Goal: Transaction & Acquisition: Purchase product/service

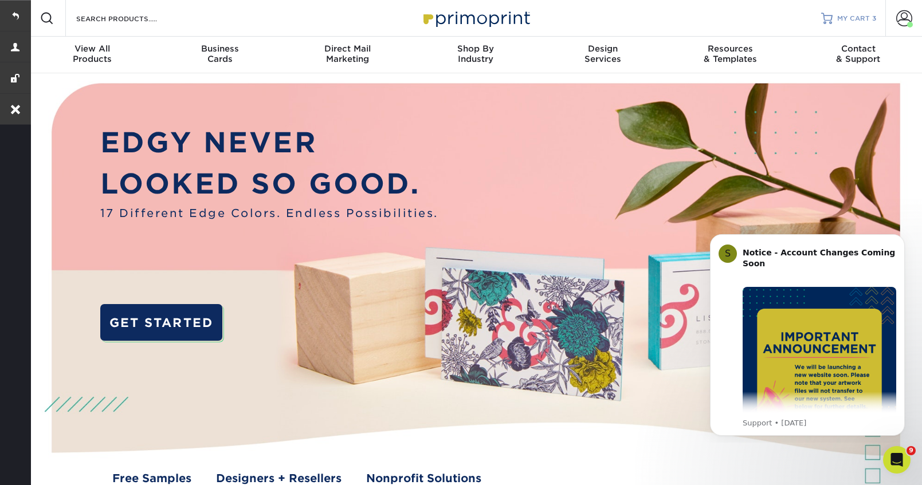
click at [864, 13] on link "MY CART 3" at bounding box center [848, 18] width 55 height 37
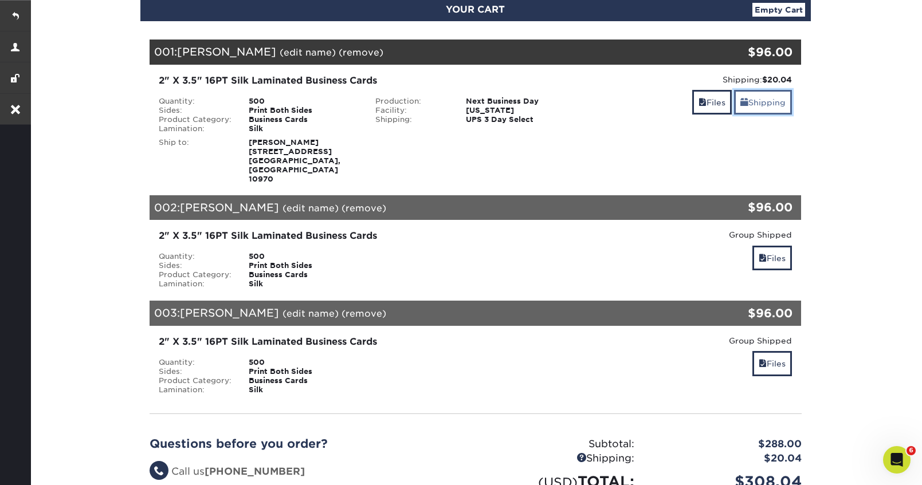
click at [764, 105] on link "Shipping" at bounding box center [763, 102] width 58 height 25
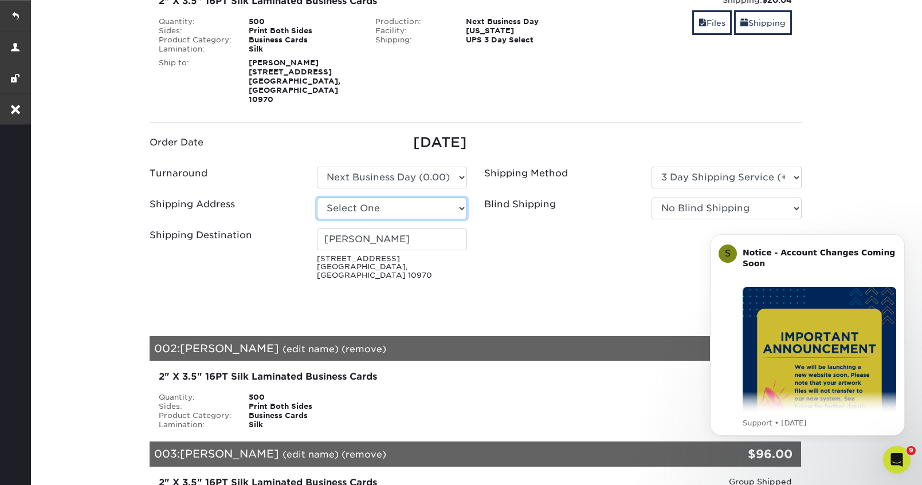
click at [455, 198] on select "Select One Don Coqui [PERSON_NAME][GEOGRAPHIC_DATA] + Add New Address" at bounding box center [392, 209] width 150 height 22
select select "286587"
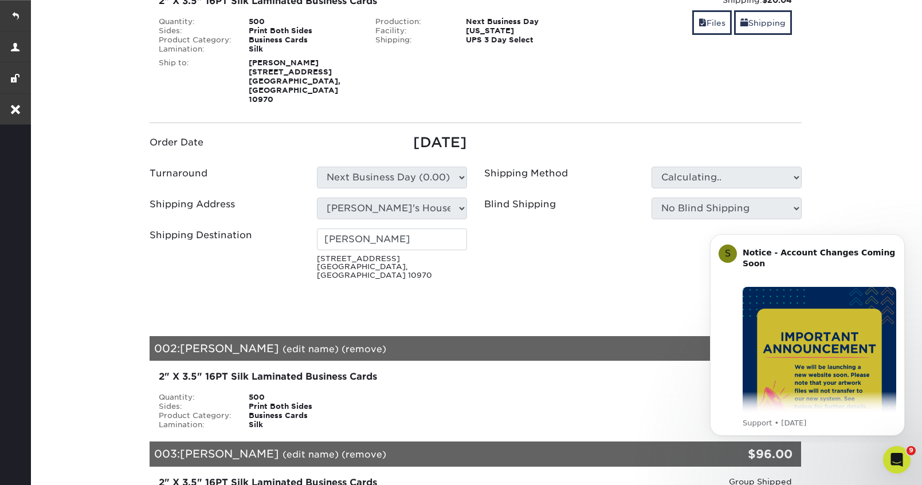
type input "[PERSON_NAME]"
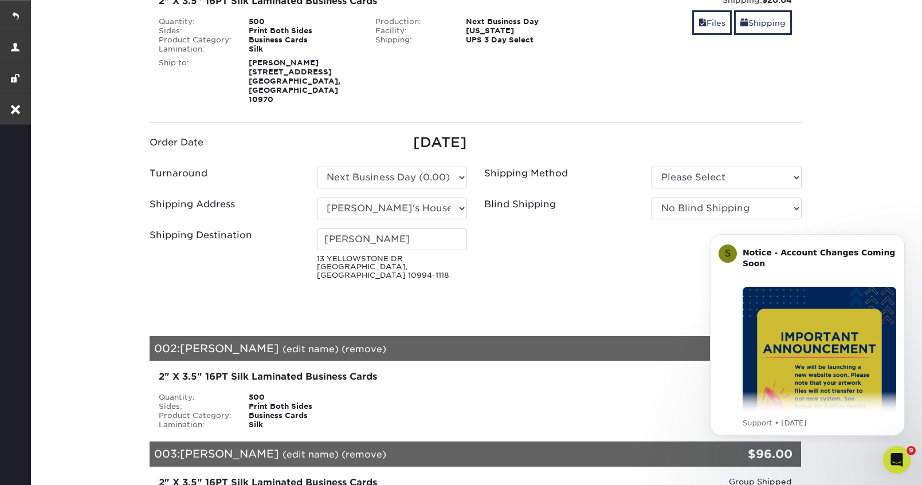
click at [495, 230] on ul "Order Date [DATE] Turnaround Please Select Select One" at bounding box center [475, 208] width 669 height 152
click at [707, 167] on select "Please Select 3 Day Shipping Service (+$20.04) Ground Shipping (+$20.27)" at bounding box center [727, 178] width 150 height 22
select select "03"
click at [652, 167] on select "Please Select 3 Day Shipping Service (+$20.04) Ground Shipping (+$20.27)" at bounding box center [727, 178] width 150 height 22
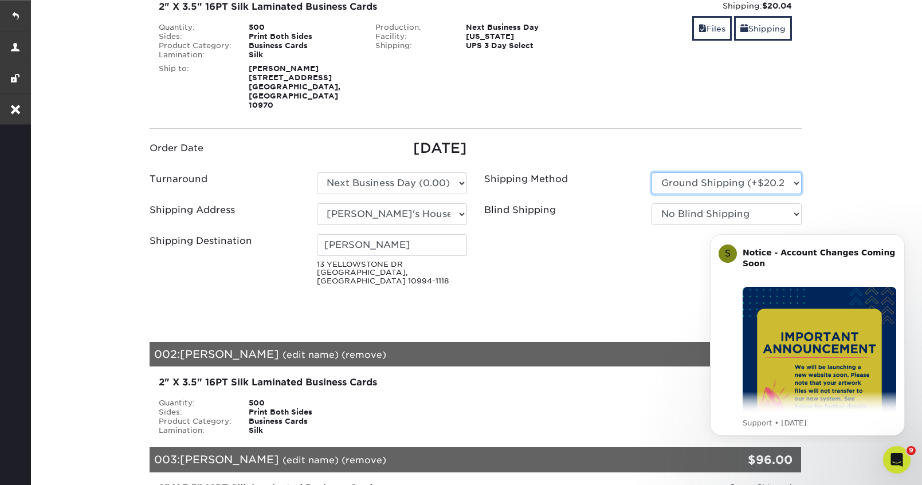
scroll to position [334, 0]
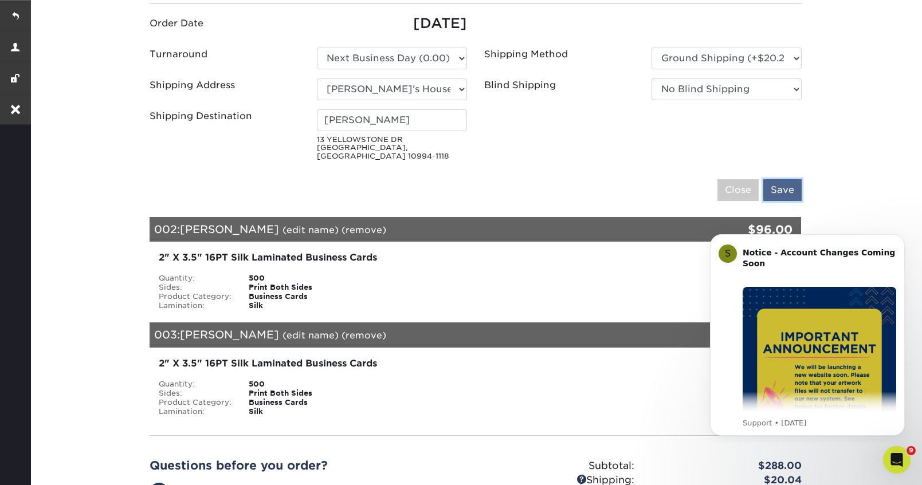
click at [782, 179] on input "Save" at bounding box center [782, 190] width 38 height 22
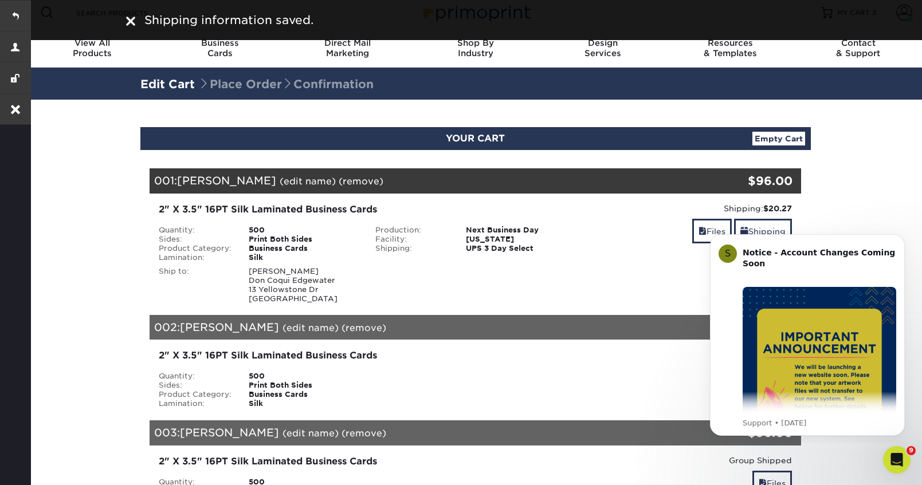
scroll to position [0, 0]
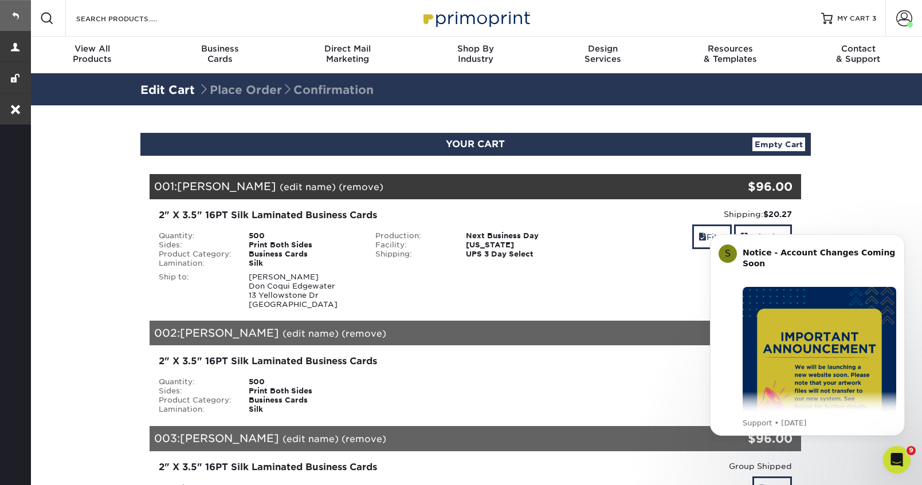
click at [16, 11] on link at bounding box center [15, 15] width 31 height 31
